Goal: Obtain resource: Obtain resource

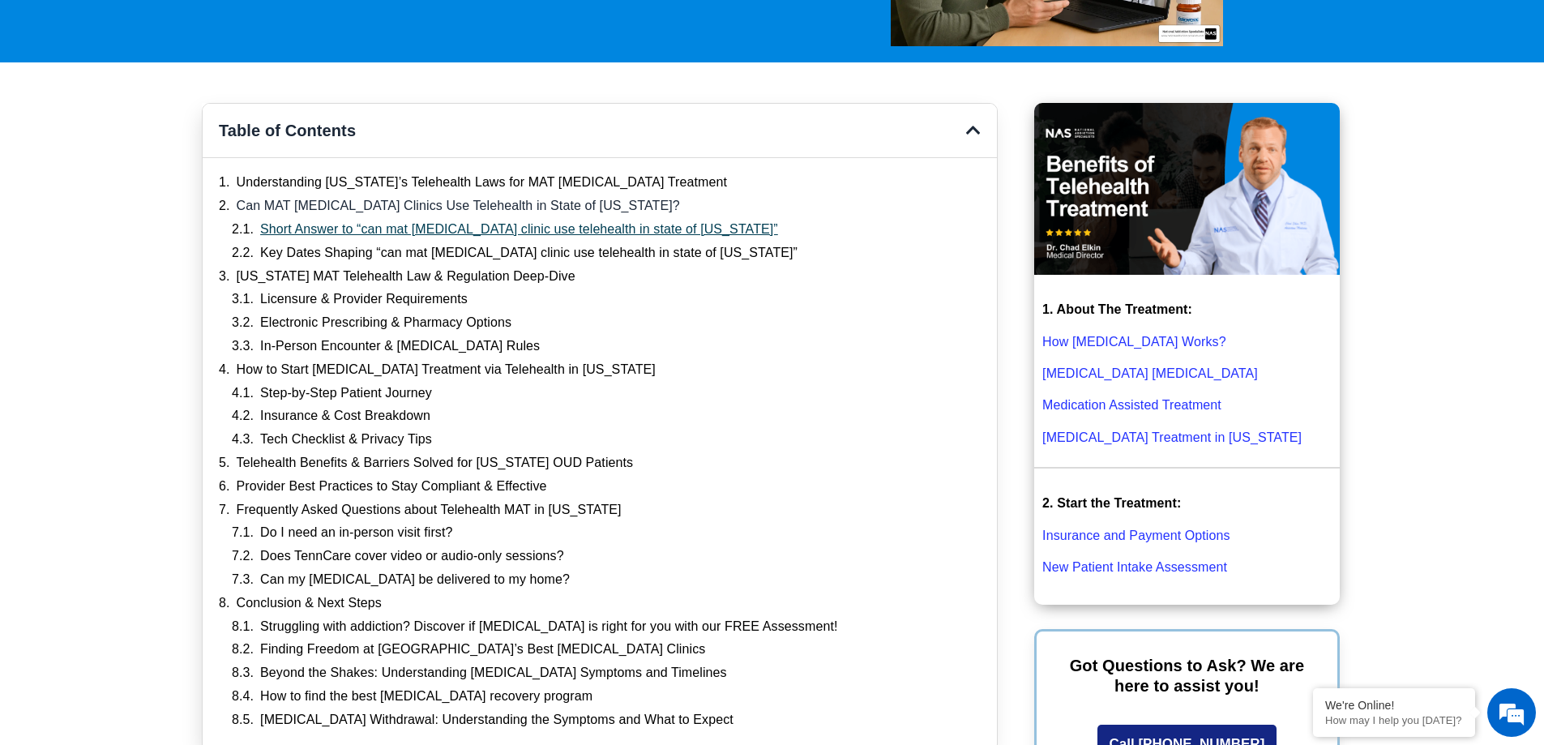
click at [299, 233] on link "Short Answer to “can mat suboxone clinic use telehealth in state of tennessee”" at bounding box center [519, 229] width 518 height 17
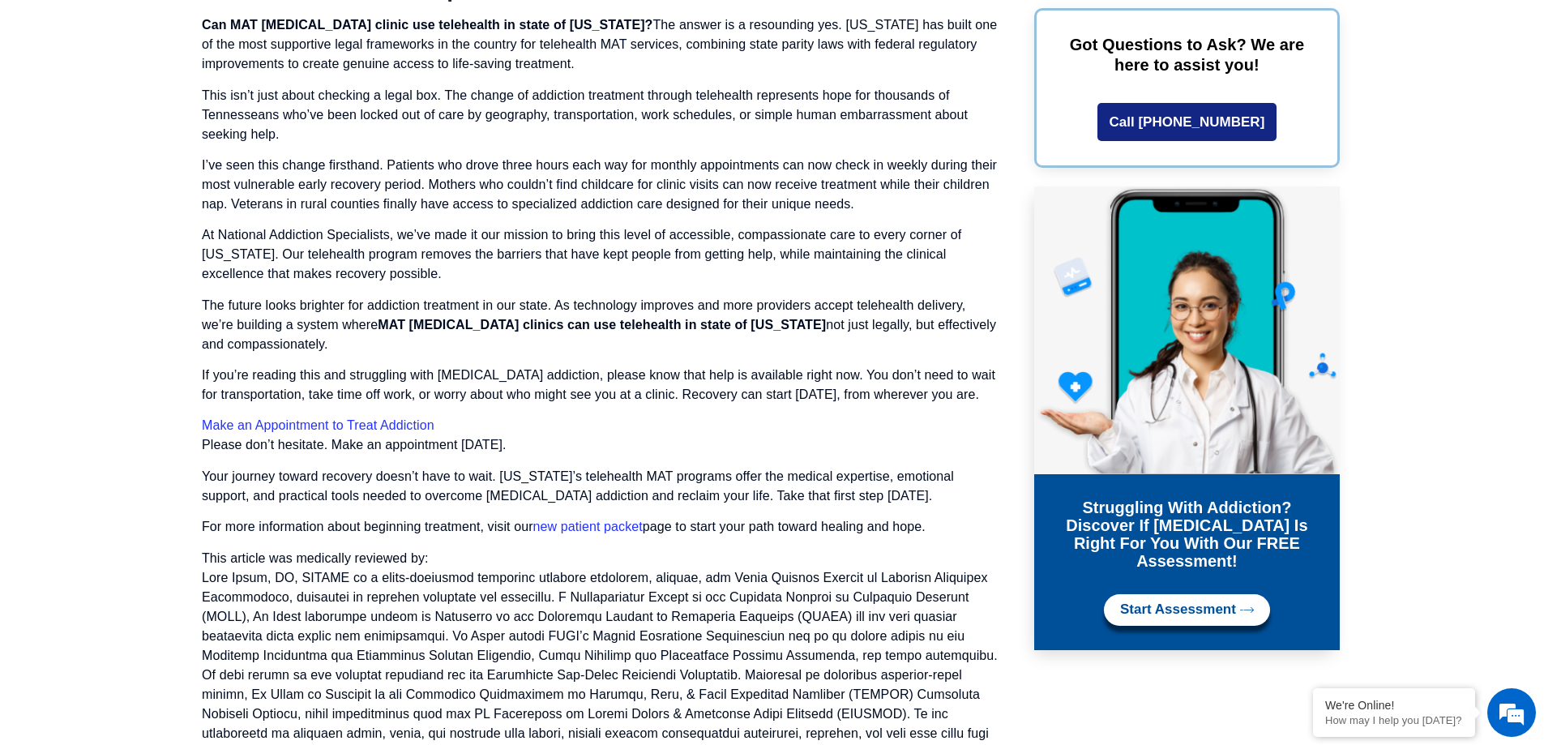
scroll to position [9260, 0]
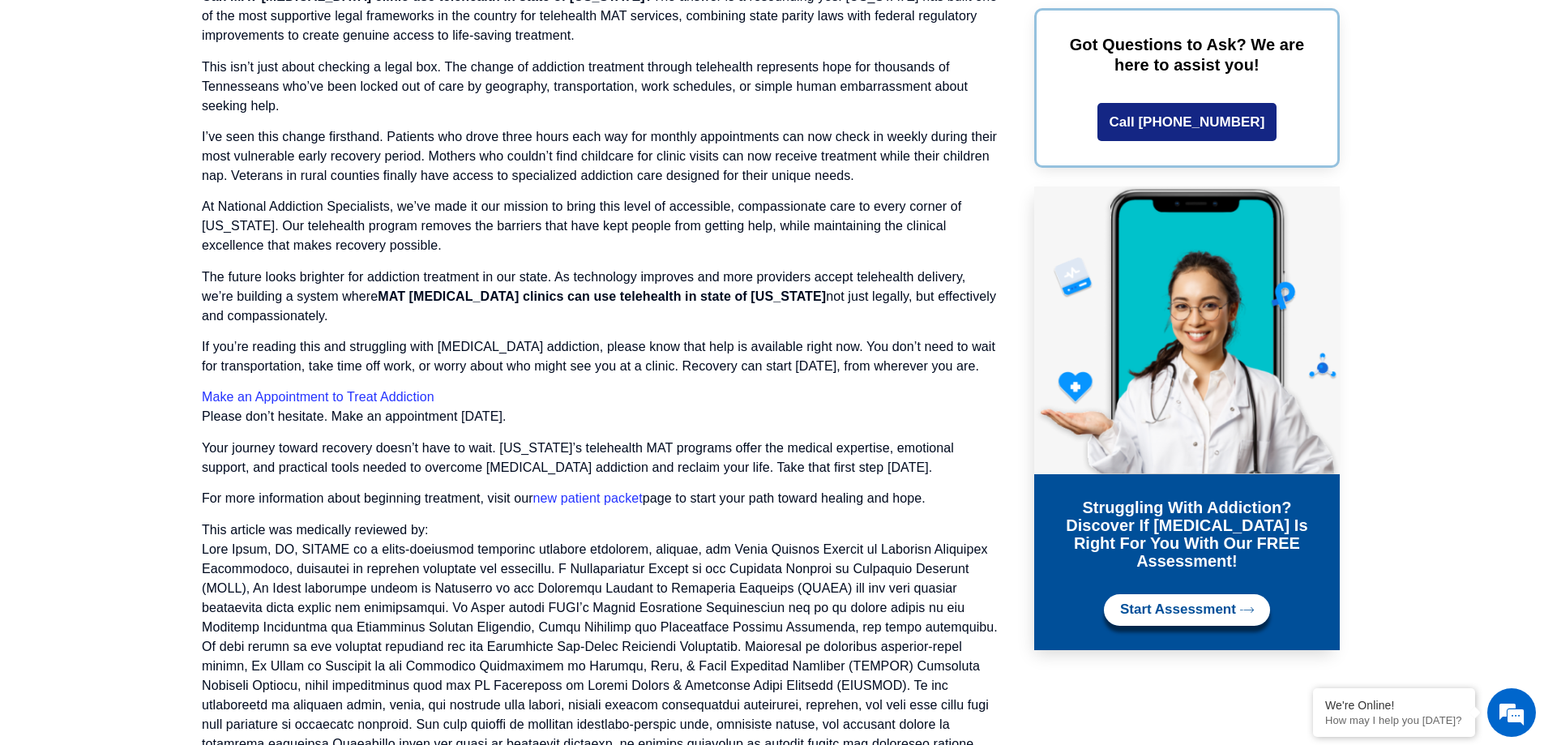
click at [571, 491] on link "new patient packet" at bounding box center [587, 498] width 109 height 14
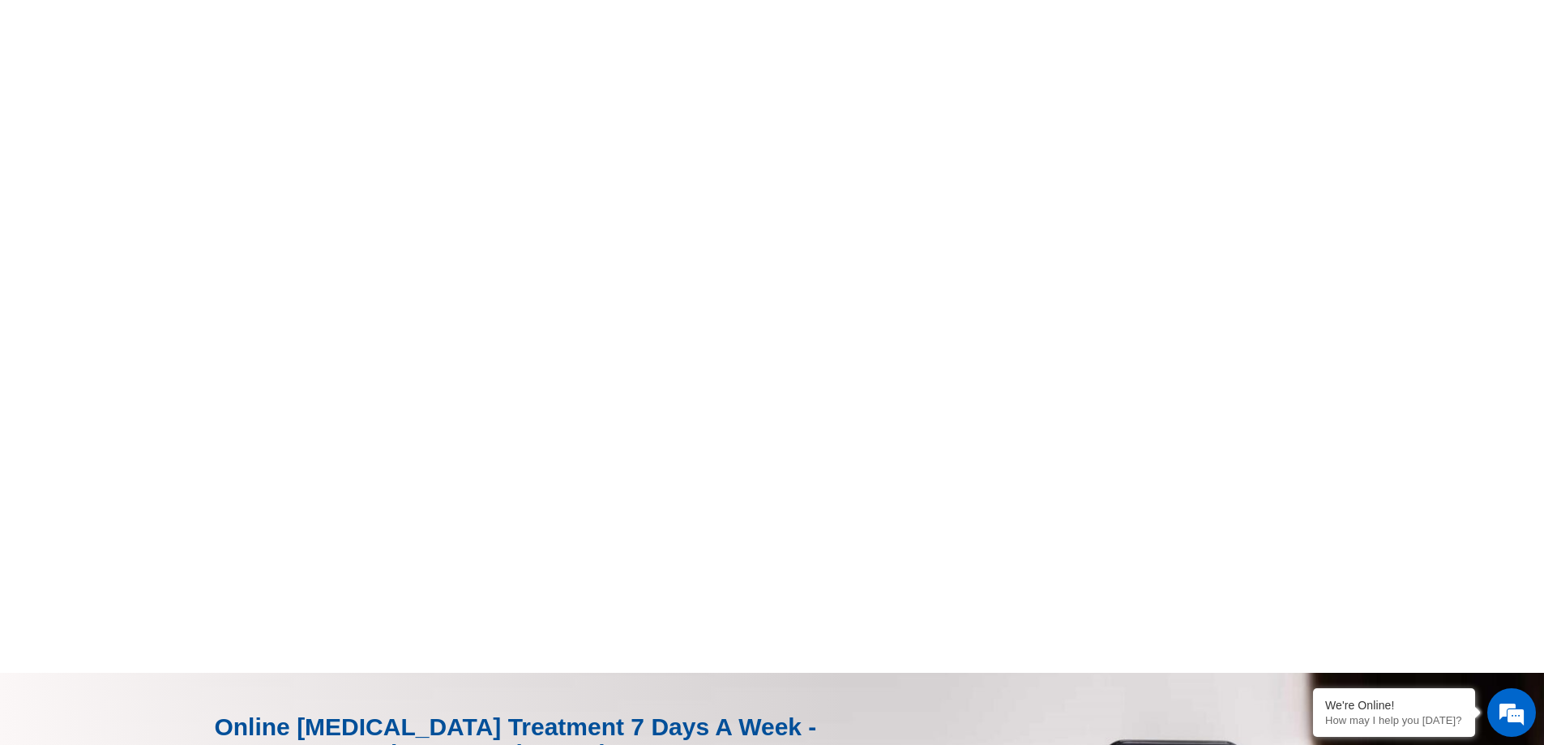
scroll to position [1297, 0]
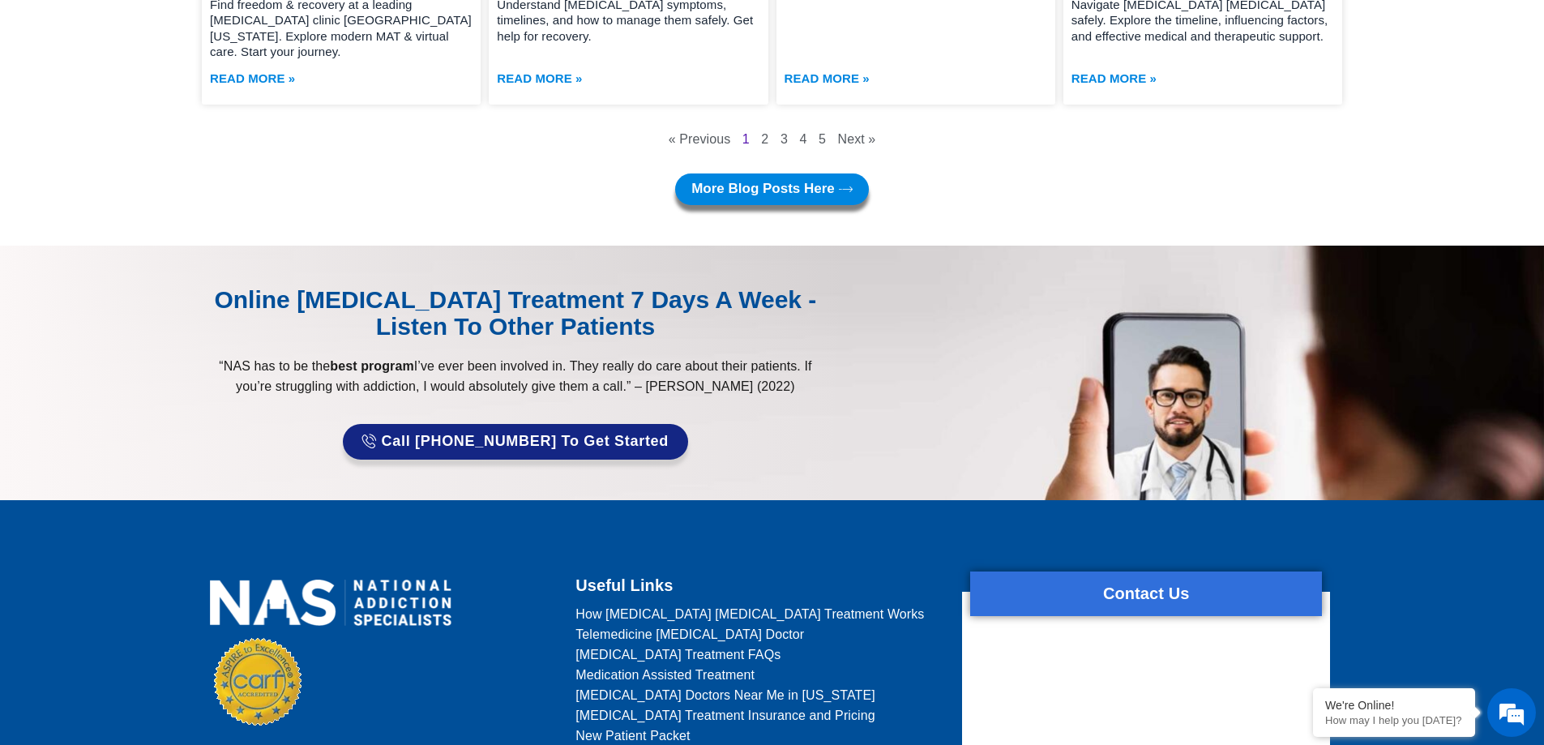
scroll to position [9461, 0]
